Goal: Task Accomplishment & Management: Complete application form

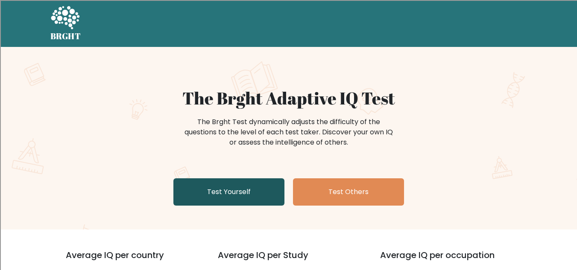
click at [266, 191] on link "Test Yourself" at bounding box center [228, 191] width 111 height 27
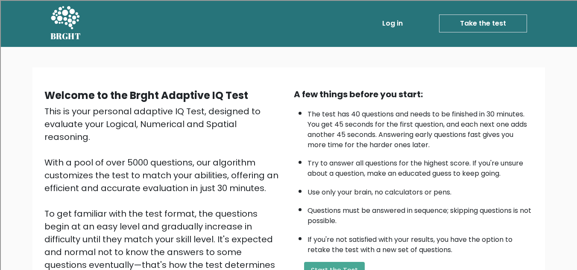
scroll to position [73, 0]
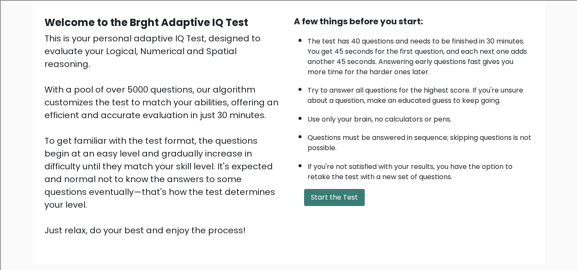
click at [330, 197] on button "Start the Test" at bounding box center [334, 197] width 61 height 17
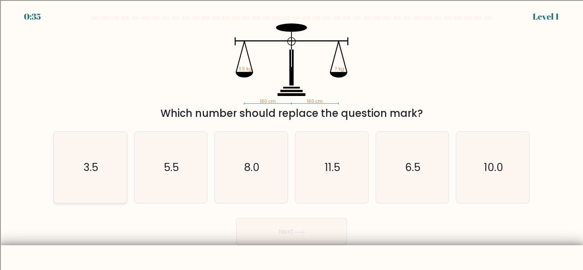
click at [100, 168] on icon "3.5" at bounding box center [90, 167] width 71 height 71
click at [291, 137] on input "a. 3.5" at bounding box center [291, 136] width 0 height 2
radio input "true"
click at [295, 240] on button "Next" at bounding box center [291, 231] width 111 height 27
click at [294, 229] on button "Next" at bounding box center [291, 231] width 111 height 27
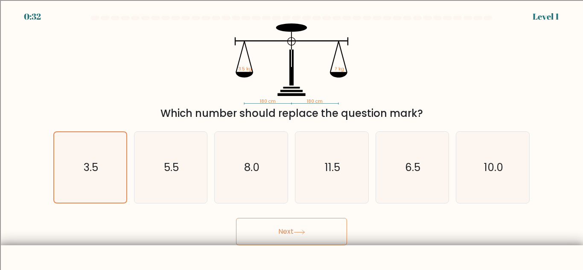
click at [294, 229] on button "Next" at bounding box center [291, 231] width 111 height 27
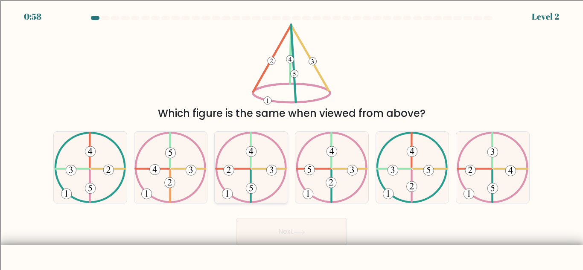
click at [224, 190] on 251 at bounding box center [227, 194] width 11 height 11
click at [291, 137] on input "c." at bounding box center [291, 136] width 0 height 2
radio input "true"
click at [279, 229] on button "Next" at bounding box center [291, 231] width 111 height 27
click at [284, 233] on button "Next" at bounding box center [291, 231] width 111 height 27
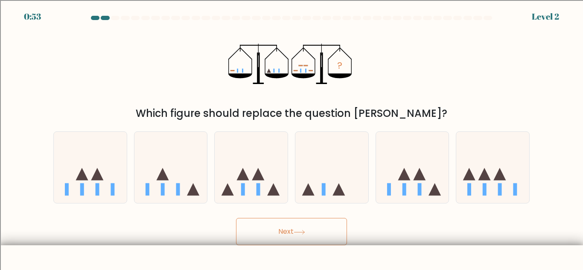
click at [303, 237] on button "Next" at bounding box center [291, 231] width 111 height 27
click at [333, 113] on div "Which figure should replace the question mark?" at bounding box center [291, 113] width 466 height 15
click at [260, 178] on icon at bounding box center [258, 174] width 12 height 12
click at [291, 137] on input "c." at bounding box center [291, 136] width 0 height 2
radio input "true"
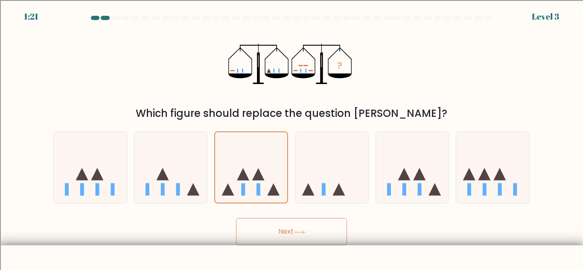
click at [323, 227] on button "Next" at bounding box center [291, 231] width 111 height 27
drag, startPoint x: 323, startPoint y: 227, endPoint x: 407, endPoint y: 227, distance: 83.6
click at [407, 227] on div "Next" at bounding box center [291, 230] width 486 height 32
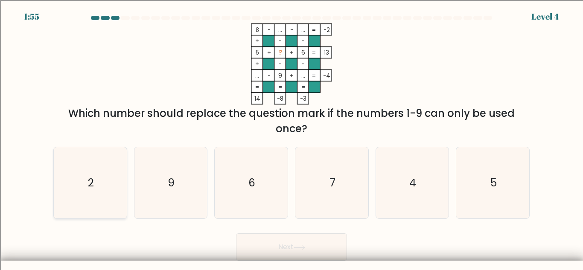
click at [60, 192] on icon "2" at bounding box center [90, 182] width 71 height 71
click at [291, 137] on input "a. 2" at bounding box center [291, 136] width 0 height 2
radio input "true"
click at [309, 246] on button "Next" at bounding box center [291, 246] width 111 height 27
click at [311, 245] on button "Next" at bounding box center [291, 246] width 111 height 27
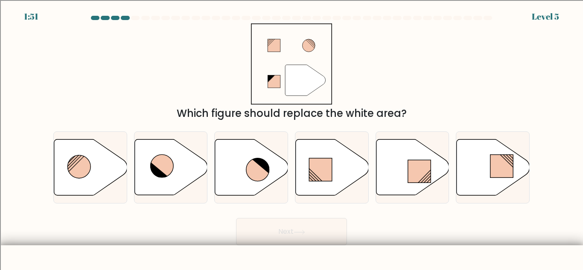
click at [316, 253] on body "1:51 Level 5" at bounding box center [291, 156] width 583 height 312
click at [486, 171] on icon at bounding box center [493, 168] width 73 height 56
click at [292, 137] on input "f." at bounding box center [291, 136] width 0 height 2
radio input "true"
click at [326, 229] on button "Next" at bounding box center [291, 231] width 111 height 27
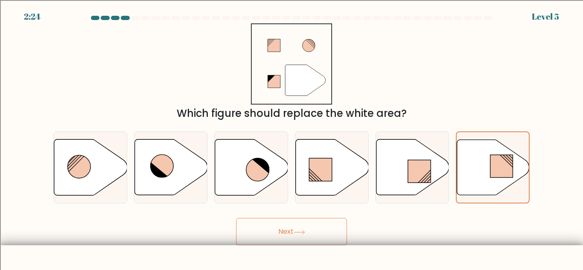
click at [332, 236] on button "Next" at bounding box center [291, 231] width 111 height 27
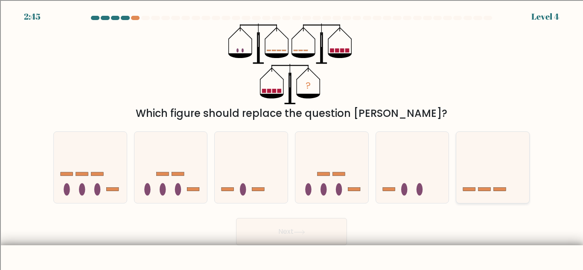
click at [478, 187] on icon at bounding box center [492, 167] width 73 height 60
click at [292, 137] on input "f." at bounding box center [291, 136] width 0 height 2
radio input "true"
click at [325, 232] on button "Next" at bounding box center [291, 231] width 111 height 27
click at [320, 226] on button "Next" at bounding box center [291, 231] width 111 height 27
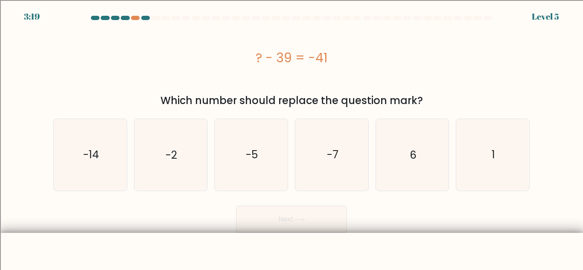
click at [343, 211] on button "Next" at bounding box center [291, 219] width 111 height 27
click at [385, 218] on div "Next" at bounding box center [291, 217] width 486 height 32
click at [157, 151] on icon "-2" at bounding box center [170, 154] width 71 height 71
click at [291, 137] on input "b. -2" at bounding box center [291, 136] width 0 height 2
radio input "true"
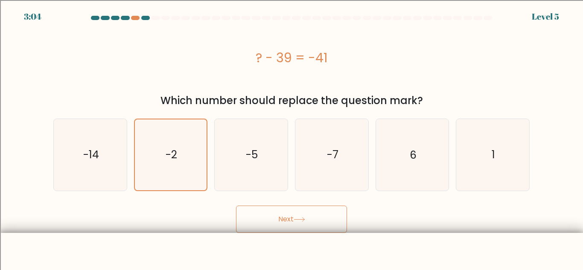
click at [295, 235] on body "3:04 Level 5 a." at bounding box center [291, 150] width 583 height 300
click at [310, 222] on button "Next" at bounding box center [291, 219] width 111 height 27
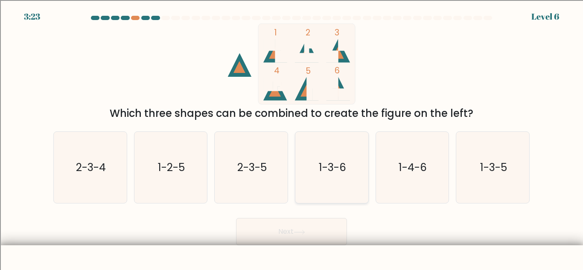
drag, startPoint x: 345, startPoint y: 179, endPoint x: 330, endPoint y: 198, distance: 24.0
click at [330, 198] on icon "1-3-6" at bounding box center [331, 167] width 71 height 71
click at [292, 137] on input "d. 1-3-6" at bounding box center [291, 136] width 0 height 2
radio input "true"
click at [323, 241] on button "Next" at bounding box center [291, 231] width 111 height 27
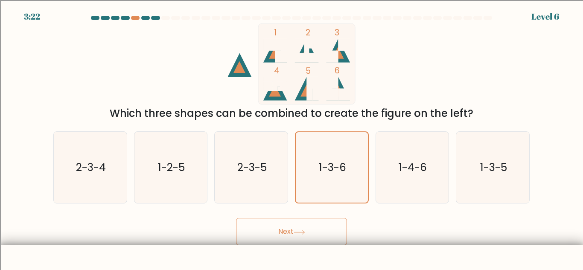
click at [322, 236] on button "Next" at bounding box center [291, 231] width 111 height 27
click at [320, 234] on button "Next" at bounding box center [291, 231] width 111 height 27
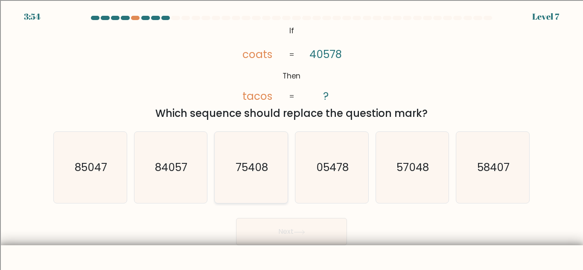
click at [265, 172] on text "75408" at bounding box center [252, 167] width 32 height 15
click at [291, 137] on input "c. 75408" at bounding box center [291, 136] width 0 height 2
radio input "true"
click at [320, 232] on button "Next" at bounding box center [291, 231] width 111 height 27
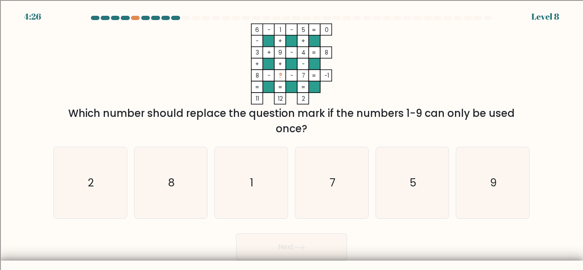
drag, startPoint x: 302, startPoint y: 102, endPoint x: 283, endPoint y: 141, distance: 43.1
click at [283, 141] on form at bounding box center [291, 138] width 583 height 245
click at [548, 147] on form at bounding box center [291, 138] width 583 height 245
click at [102, 169] on icon "2" at bounding box center [90, 182] width 71 height 71
click at [291, 137] on input "a. 2" at bounding box center [291, 136] width 0 height 2
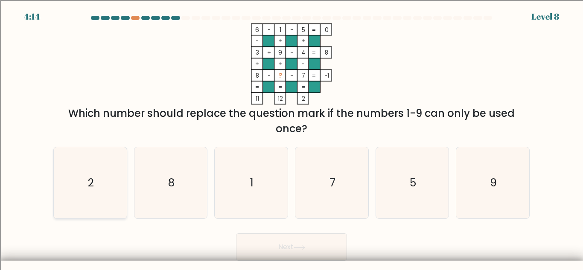
radio input "true"
click at [290, 261] on button "Next" at bounding box center [291, 246] width 111 height 27
click at [294, 254] on button "Next" at bounding box center [291, 246] width 111 height 27
click at [293, 252] on button "Next" at bounding box center [291, 246] width 111 height 27
click at [315, 239] on button "Next" at bounding box center [291, 246] width 111 height 27
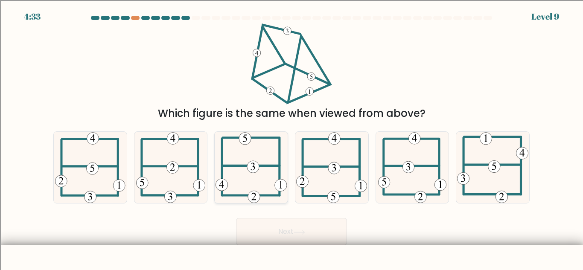
click at [281, 165] on icon at bounding box center [252, 167] width 72 height 71
click at [291, 137] on input "c." at bounding box center [291, 136] width 0 height 2
radio input "true"
click at [291, 238] on button "Next" at bounding box center [291, 231] width 111 height 27
click at [327, 231] on button "Next" at bounding box center [291, 231] width 111 height 27
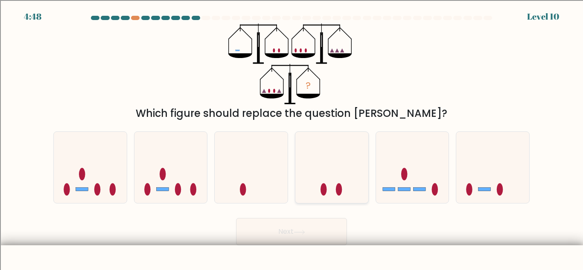
click at [350, 191] on icon at bounding box center [331, 167] width 73 height 60
click at [292, 137] on input "d." at bounding box center [291, 136] width 0 height 2
radio input "true"
click at [309, 237] on button "Next" at bounding box center [291, 231] width 111 height 27
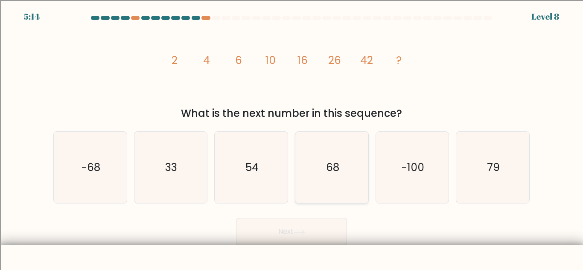
click at [335, 171] on text "68" at bounding box center [332, 167] width 13 height 15
click at [292, 137] on input "d. 68" at bounding box center [291, 136] width 0 height 2
radio input "true"
click at [312, 245] on button "Next" at bounding box center [291, 231] width 111 height 27
click at [314, 239] on button "Next" at bounding box center [291, 231] width 111 height 27
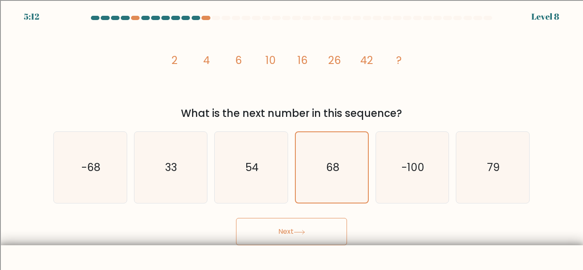
click at [314, 239] on button "Next" at bounding box center [291, 231] width 111 height 27
click at [297, 219] on button "Next" at bounding box center [291, 231] width 111 height 27
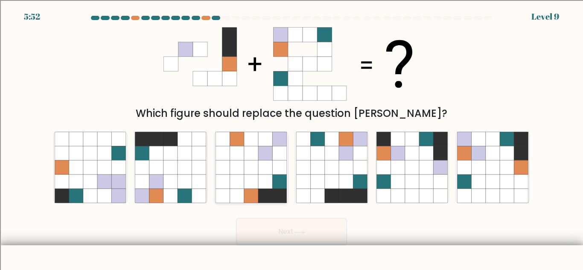
click at [255, 179] on icon at bounding box center [251, 182] width 14 height 14
click at [291, 137] on input "c." at bounding box center [291, 136] width 0 height 2
radio input "true"
click at [280, 224] on button "Next" at bounding box center [291, 231] width 111 height 27
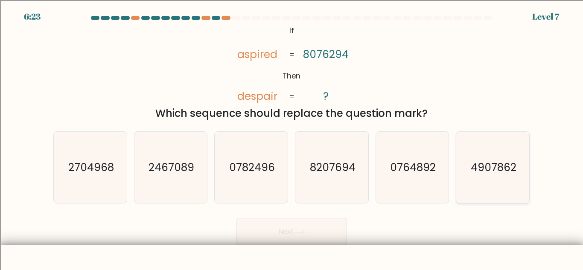
click at [476, 171] on text "4907862" at bounding box center [494, 167] width 46 height 15
click at [292, 137] on input "f. 4907862" at bounding box center [291, 136] width 0 height 2
radio input "true"
click at [321, 232] on button "Next" at bounding box center [291, 231] width 111 height 27
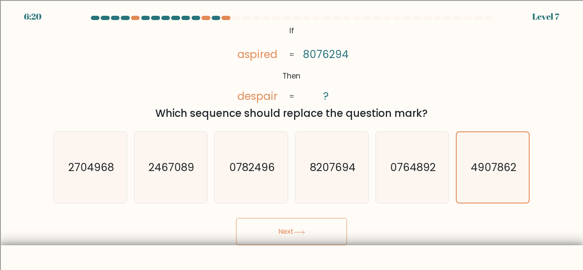
click at [320, 234] on button "Next" at bounding box center [291, 231] width 111 height 27
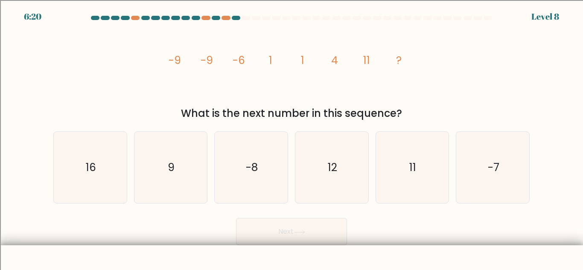
click at [320, 234] on button "Next" at bounding box center [291, 231] width 111 height 27
click at [320, 237] on button "Next" at bounding box center [291, 231] width 111 height 27
click at [419, 234] on div "Next" at bounding box center [291, 230] width 486 height 32
click at [357, 167] on icon "12" at bounding box center [331, 167] width 71 height 71
click at [292, 137] on input "d. 12" at bounding box center [291, 136] width 0 height 2
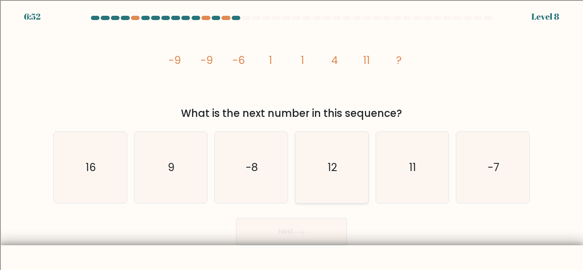
radio input "true"
click at [125, 162] on icon "16" at bounding box center [90, 167] width 71 height 71
click at [291, 137] on input "a. 16" at bounding box center [291, 136] width 0 height 2
radio input "true"
click at [290, 227] on button "Next" at bounding box center [291, 231] width 111 height 27
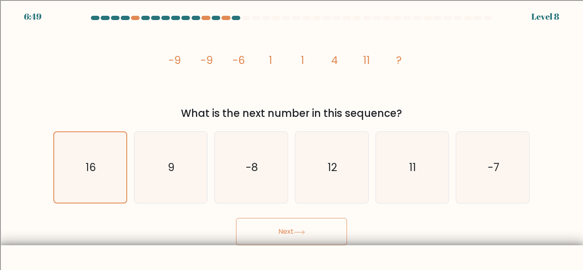
click at [290, 230] on button "Next" at bounding box center [291, 231] width 111 height 27
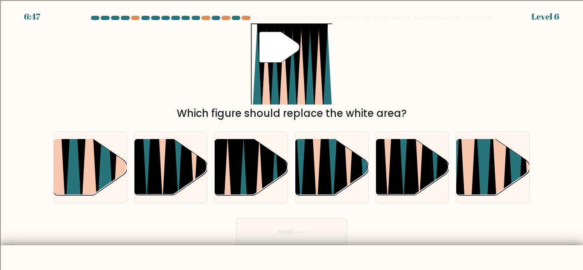
click at [294, 245] on button "Next" at bounding box center [291, 231] width 111 height 27
click at [416, 258] on body "7:31 Level 6" at bounding box center [291, 156] width 583 height 312
click at [96, 159] on icon at bounding box center [98, 139] width 16 height 146
click at [291, 137] on input "a." at bounding box center [291, 136] width 0 height 2
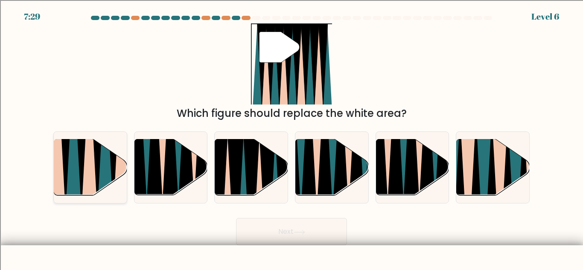
radio input "true"
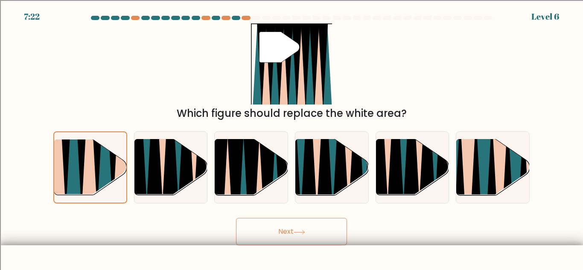
click at [305, 230] on icon at bounding box center [300, 232] width 12 height 5
click at [310, 238] on button "Next" at bounding box center [291, 231] width 111 height 27
click at [306, 238] on button "Next" at bounding box center [291, 231] width 111 height 27
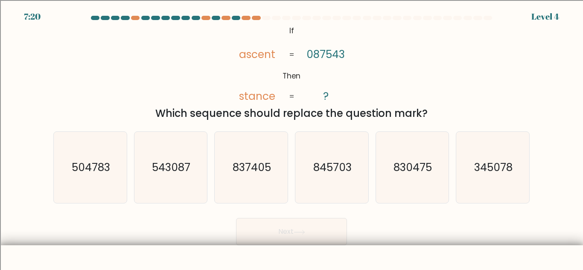
click at [306, 238] on button "Next" at bounding box center [291, 231] width 111 height 27
click at [315, 239] on button "Next" at bounding box center [291, 231] width 111 height 27
click at [350, 193] on icon "845703" at bounding box center [331, 167] width 71 height 71
click at [292, 137] on input "d. 845703" at bounding box center [291, 136] width 0 height 2
radio input "true"
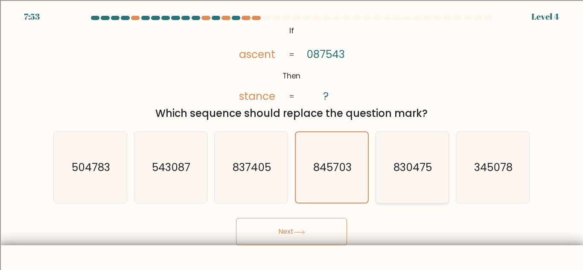
click at [381, 174] on icon "830475" at bounding box center [411, 167] width 71 height 71
click at [292, 137] on input "e. 830475" at bounding box center [291, 136] width 0 height 2
radio input "true"
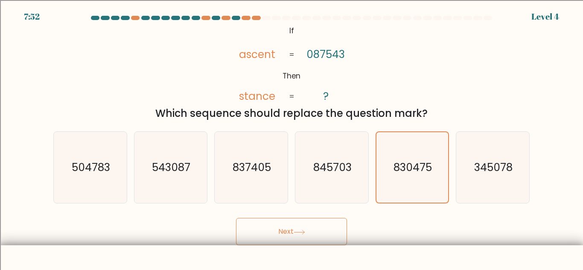
click at [320, 210] on form "If ?" at bounding box center [291, 131] width 583 height 230
click at [318, 217] on div "Next" at bounding box center [291, 230] width 486 height 32
click at [251, 172] on text "837405" at bounding box center [252, 167] width 38 height 15
click at [291, 137] on input "c. 837405" at bounding box center [291, 136] width 0 height 2
radio input "true"
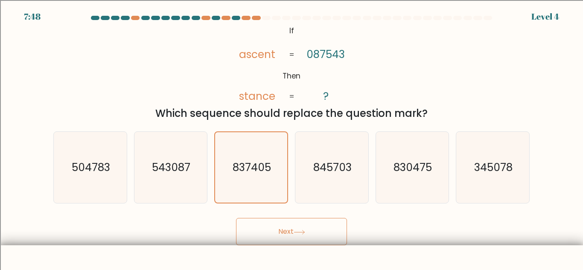
click at [287, 234] on button "Next" at bounding box center [291, 231] width 111 height 27
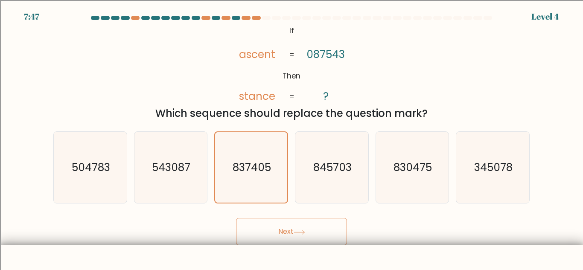
click at [287, 234] on button "Next" at bounding box center [291, 231] width 111 height 27
click at [344, 167] on text "845703" at bounding box center [332, 167] width 38 height 15
click at [292, 137] on input "d. 845703" at bounding box center [291, 136] width 0 height 2
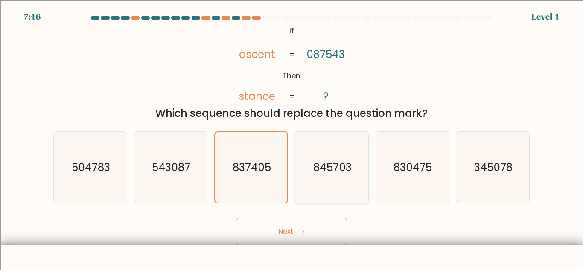
radio input "true"
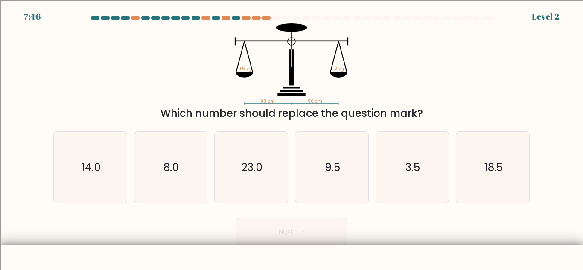
click at [304, 218] on button "Next" at bounding box center [291, 231] width 111 height 27
click at [396, 204] on form at bounding box center [291, 131] width 583 height 230
click at [361, 188] on icon "9.5" at bounding box center [331, 167] width 71 height 71
click at [292, 137] on input "d. 9.5" at bounding box center [291, 136] width 0 height 2
radio input "true"
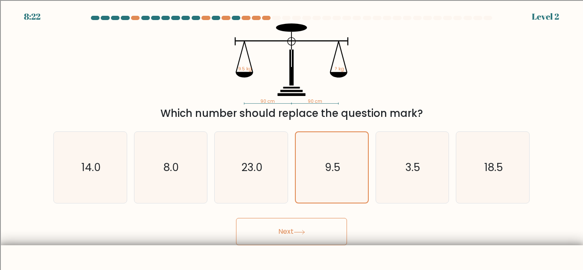
click at [303, 226] on button "Next" at bounding box center [291, 231] width 111 height 27
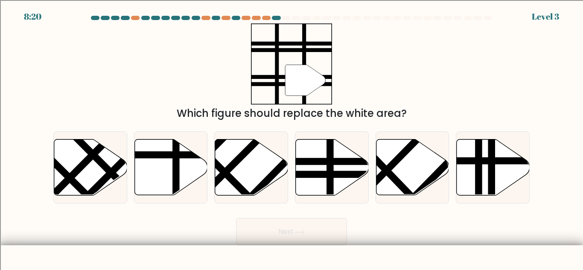
click at [303, 226] on button "Next" at bounding box center [291, 231] width 111 height 27
click at [339, 239] on button "Next" at bounding box center [291, 231] width 111 height 27
click at [344, 241] on button "Next" at bounding box center [291, 231] width 111 height 27
click at [385, 237] on div "Next" at bounding box center [291, 230] width 486 height 32
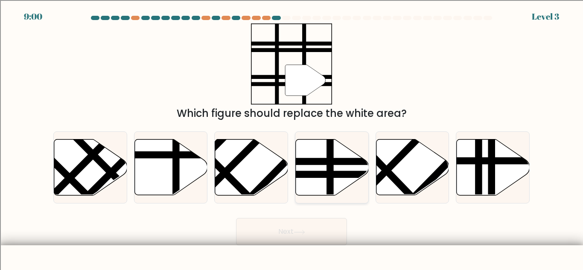
click at [340, 186] on icon at bounding box center [332, 168] width 73 height 56
click at [292, 137] on input "d." at bounding box center [291, 136] width 0 height 2
radio input "true"
click at [320, 230] on button "Next" at bounding box center [291, 231] width 111 height 27
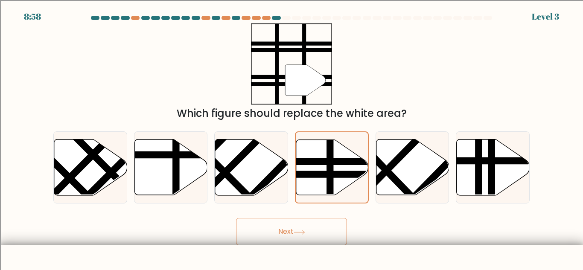
click at [320, 230] on button "Next" at bounding box center [291, 231] width 111 height 27
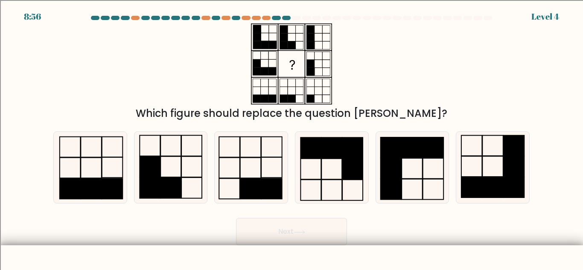
click at [320, 230] on button "Next" at bounding box center [291, 231] width 111 height 27
click at [386, 221] on div "Next" at bounding box center [291, 230] width 486 height 32
click at [317, 161] on icon at bounding box center [331, 167] width 71 height 71
click at [292, 137] on input "d." at bounding box center [291, 136] width 0 height 2
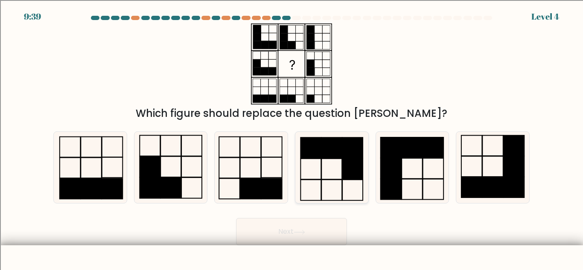
radio input "true"
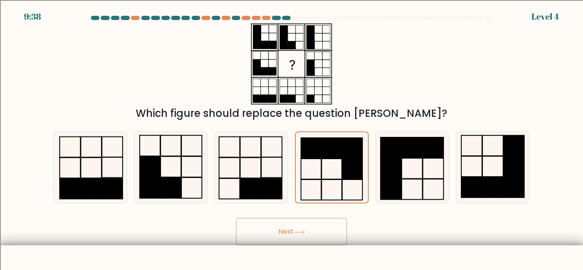
click at [320, 227] on button "Next" at bounding box center [291, 231] width 111 height 27
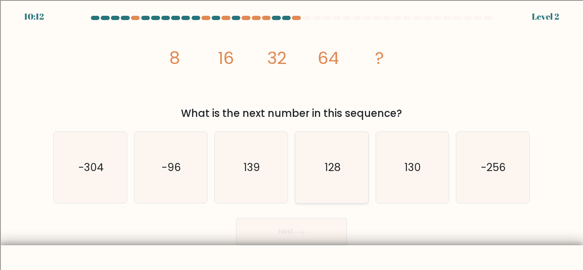
click at [326, 183] on icon "128" at bounding box center [331, 167] width 71 height 71
click at [292, 137] on input "d. 128" at bounding box center [291, 136] width 0 height 2
radio input "true"
click at [334, 232] on button "Next" at bounding box center [291, 231] width 111 height 27
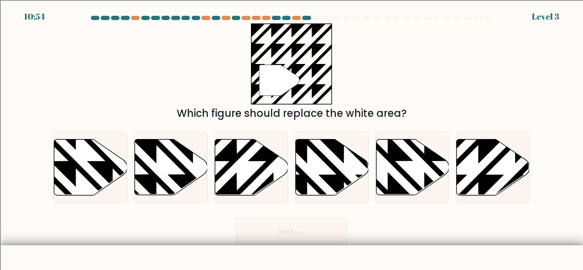
drag, startPoint x: 334, startPoint y: 232, endPoint x: 326, endPoint y: 229, distance: 8.6
click at [326, 229] on button "Next" at bounding box center [291, 231] width 111 height 27
click at [352, 224] on div "Next" at bounding box center [291, 230] width 486 height 32
click at [160, 167] on icon at bounding box center [170, 168] width 73 height 56
click at [291, 137] on input "b." at bounding box center [291, 136] width 0 height 2
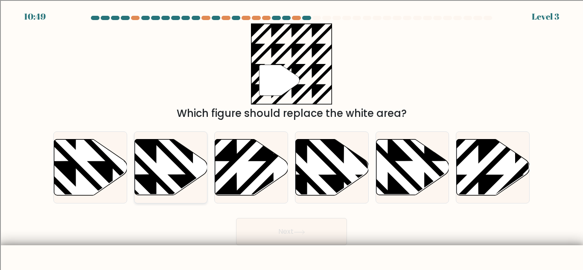
radio input "true"
click at [317, 243] on button "Next" at bounding box center [291, 231] width 111 height 27
click at [314, 241] on button "Next" at bounding box center [291, 231] width 111 height 27
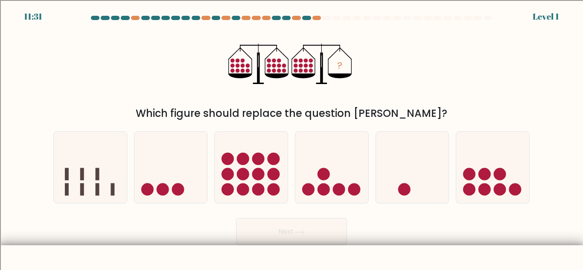
click at [354, 252] on body "11:31 Level 1" at bounding box center [291, 156] width 583 height 312
click at [263, 175] on circle at bounding box center [258, 174] width 12 height 12
click at [291, 137] on input "c." at bounding box center [291, 136] width 0 height 2
radio input "true"
click at [296, 221] on button "Next" at bounding box center [291, 231] width 111 height 27
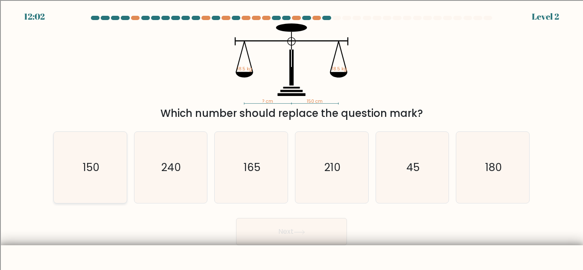
click at [78, 169] on icon "150" at bounding box center [90, 167] width 71 height 71
click at [291, 137] on input "a. 150" at bounding box center [291, 136] width 0 height 2
radio input "true"
click at [268, 237] on button "Next" at bounding box center [291, 231] width 111 height 27
click at [275, 229] on button "Next" at bounding box center [291, 231] width 111 height 27
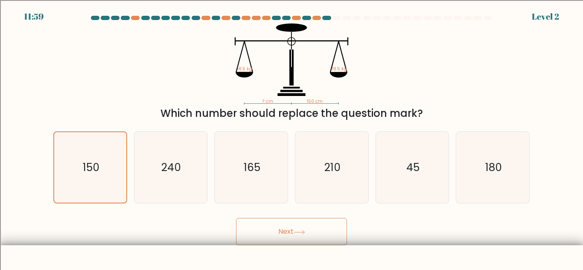
click at [275, 229] on button "Next" at bounding box center [291, 231] width 111 height 27
click at [301, 233] on icon at bounding box center [300, 232] width 12 height 5
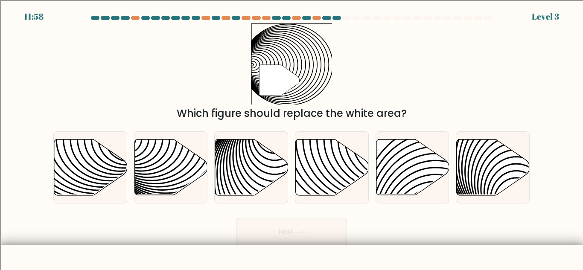
click at [301, 233] on icon at bounding box center [300, 232] width 12 height 5
click at [339, 233] on button "Next" at bounding box center [291, 231] width 111 height 27
click at [350, 233] on div "Next" at bounding box center [291, 230] width 486 height 32
click at [258, 175] on icon at bounding box center [251, 168] width 73 height 56
click at [291, 137] on input "c." at bounding box center [291, 136] width 0 height 2
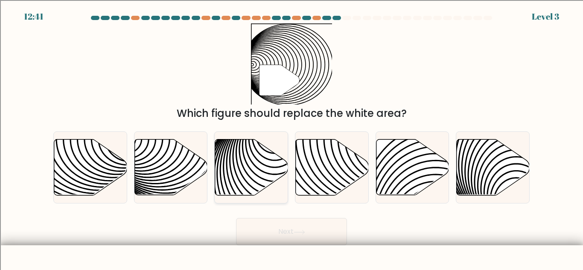
radio input "true"
click at [305, 230] on icon at bounding box center [300, 232] width 12 height 5
click at [308, 233] on button "Next" at bounding box center [291, 231] width 111 height 27
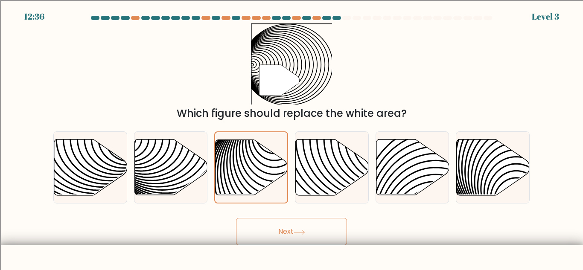
click at [308, 233] on button "Next" at bounding box center [291, 231] width 111 height 27
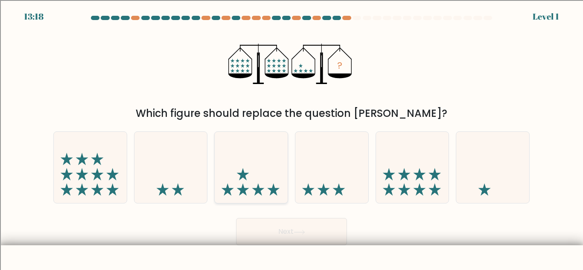
click at [233, 178] on icon at bounding box center [251, 167] width 73 height 60
click at [291, 137] on input "c." at bounding box center [291, 136] width 0 height 2
radio input "true"
click at [306, 226] on button "Next" at bounding box center [291, 231] width 111 height 27
click at [311, 233] on button "Next" at bounding box center [291, 231] width 111 height 27
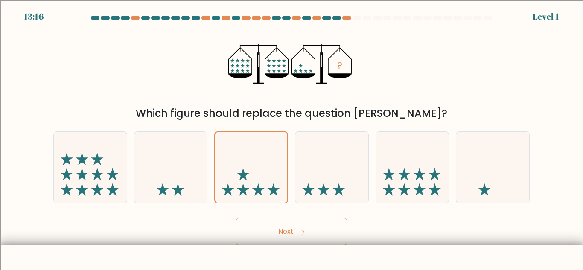
click at [311, 233] on button "Next" at bounding box center [291, 231] width 111 height 27
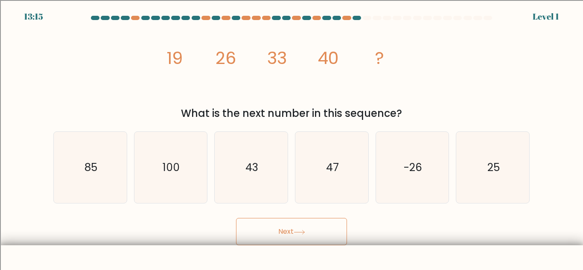
click at [311, 233] on button "Next" at bounding box center [291, 231] width 111 height 27
click at [342, 236] on button "Next" at bounding box center [291, 231] width 111 height 27
click at [376, 238] on div "Next" at bounding box center [291, 230] width 486 height 32
click at [344, 176] on icon "47" at bounding box center [331, 167] width 71 height 71
click at [292, 137] on input "d. 47" at bounding box center [291, 136] width 0 height 2
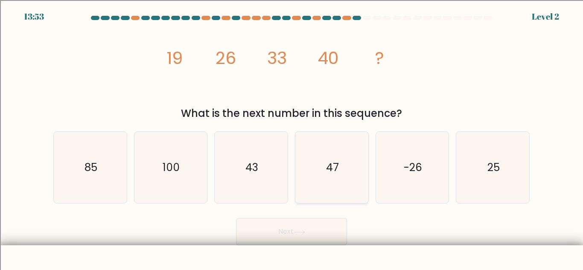
radio input "true"
click at [316, 223] on button "Next" at bounding box center [291, 231] width 111 height 27
click at [317, 223] on button "Next" at bounding box center [291, 231] width 111 height 27
click at [321, 229] on button "Next" at bounding box center [291, 231] width 111 height 27
